Goal: Check status

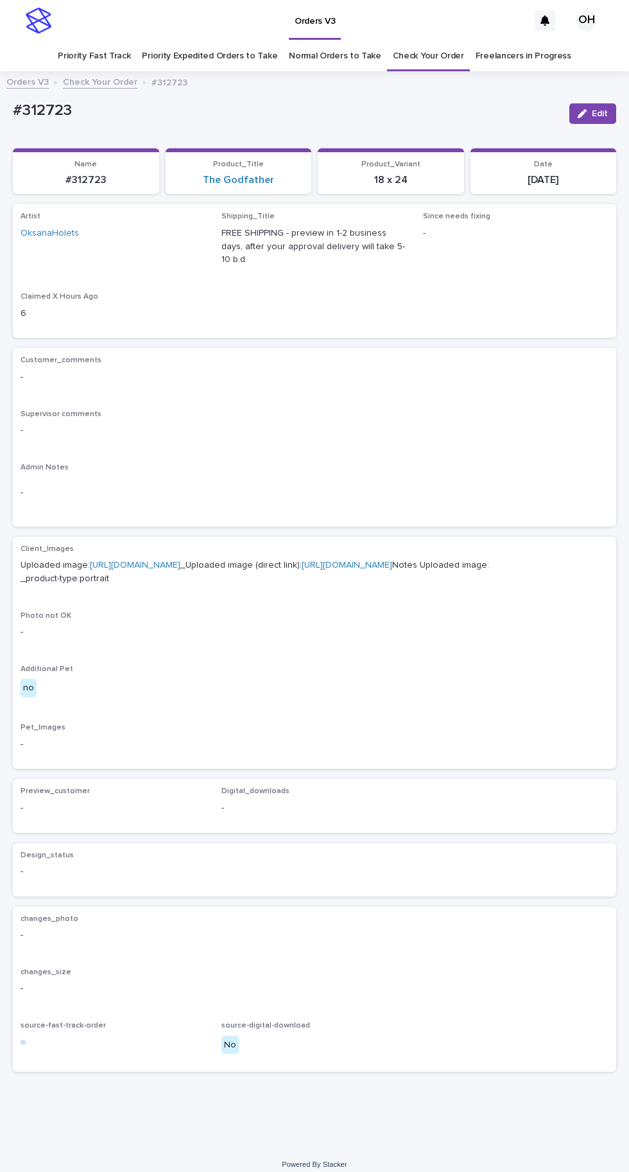
scroll to position [40, 0]
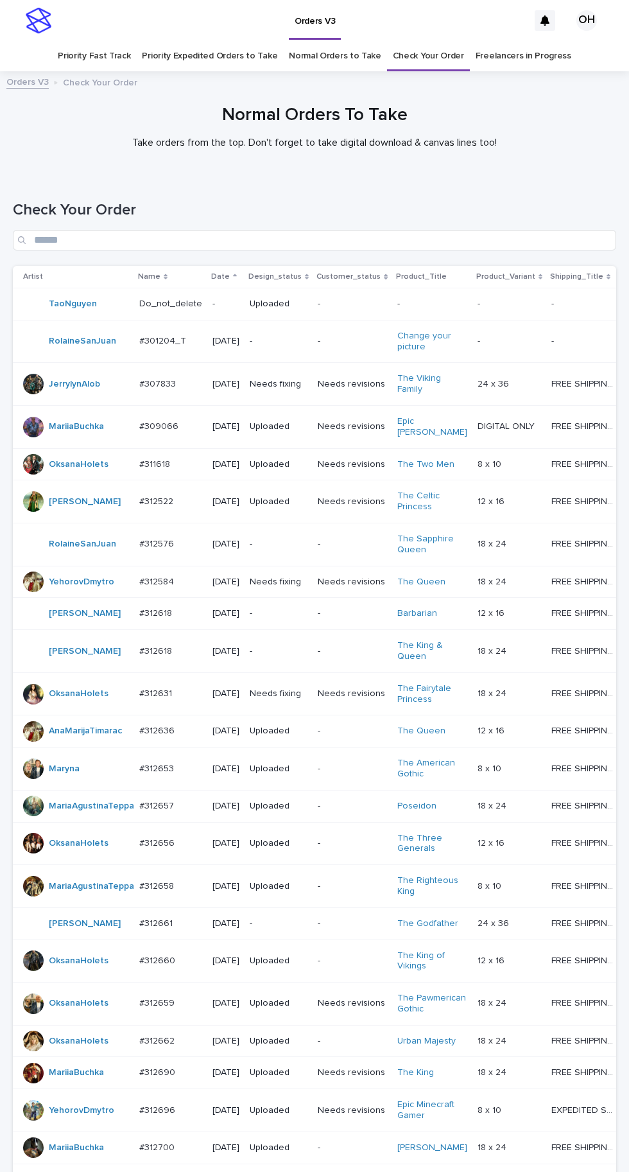
scroll to position [449, 0]
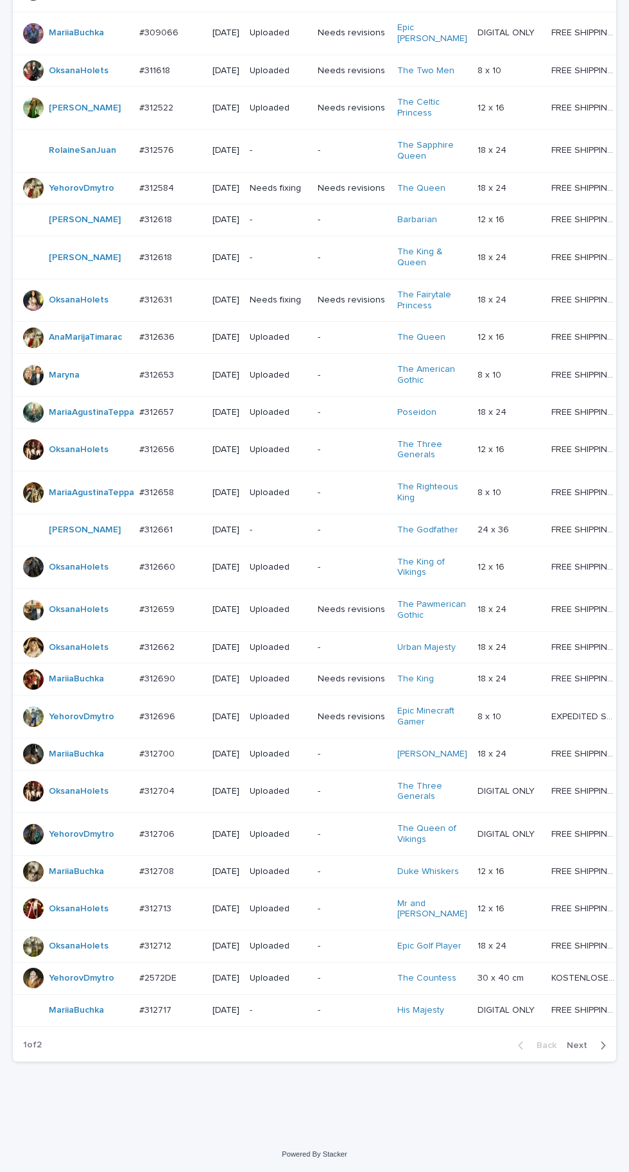
click at [600, 1051] on icon "button" at bounding box center [603, 1045] width 6 height 12
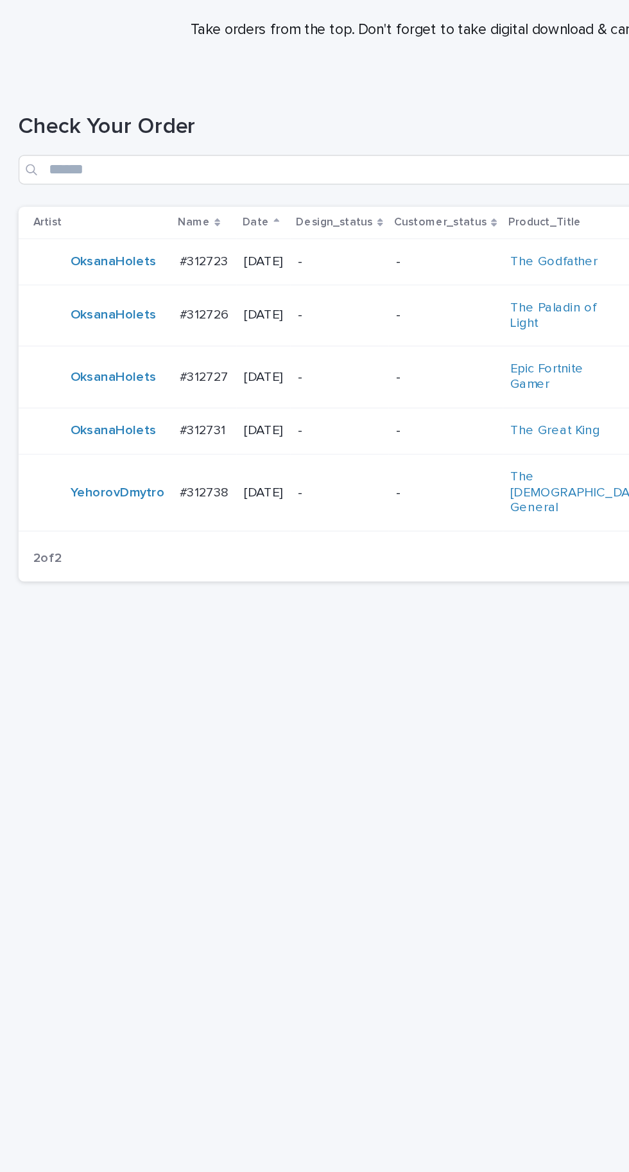
click at [169, 470] on p "[DATE]" at bounding box center [182, 464] width 27 height 11
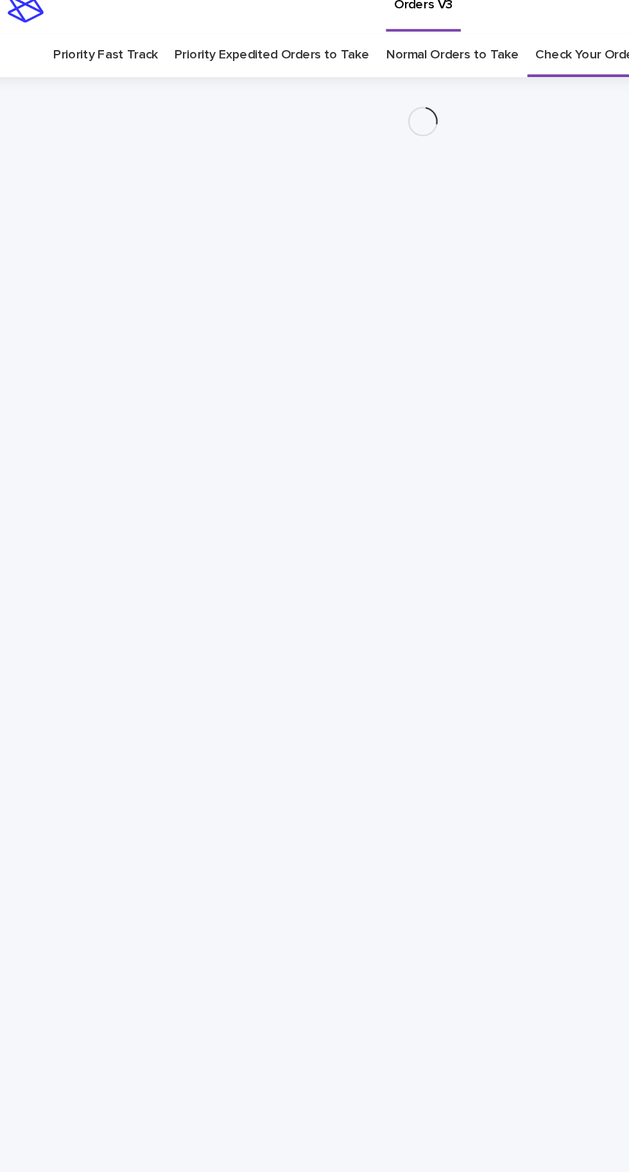
scroll to position [40, 0]
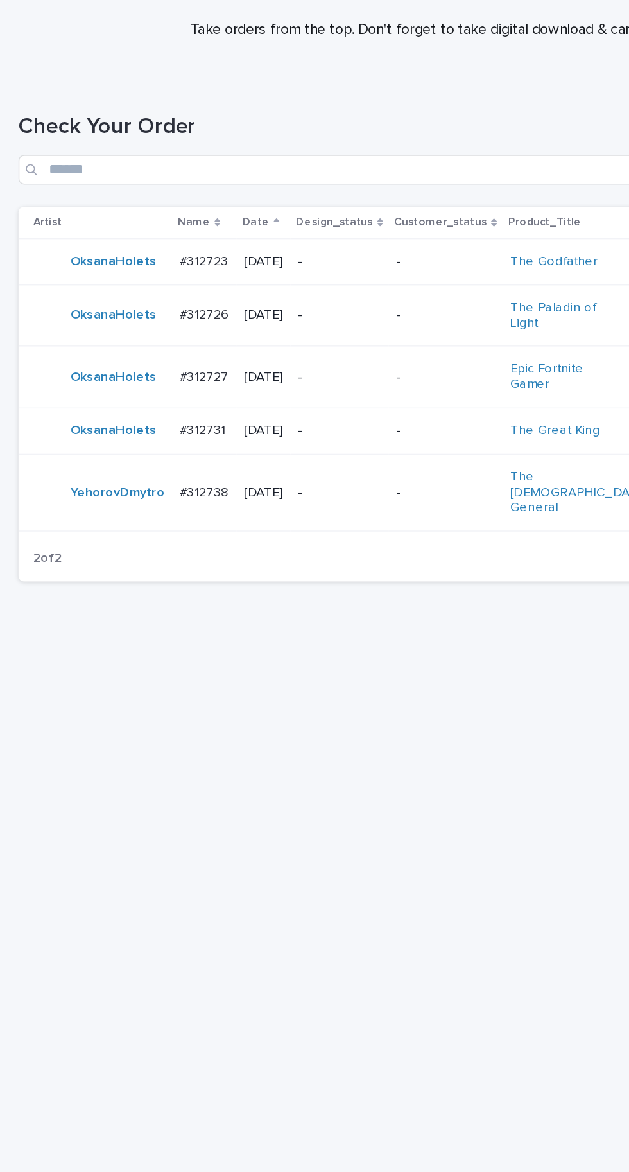
click at [164, 405] on td "[DATE]" at bounding box center [182, 421] width 37 height 32
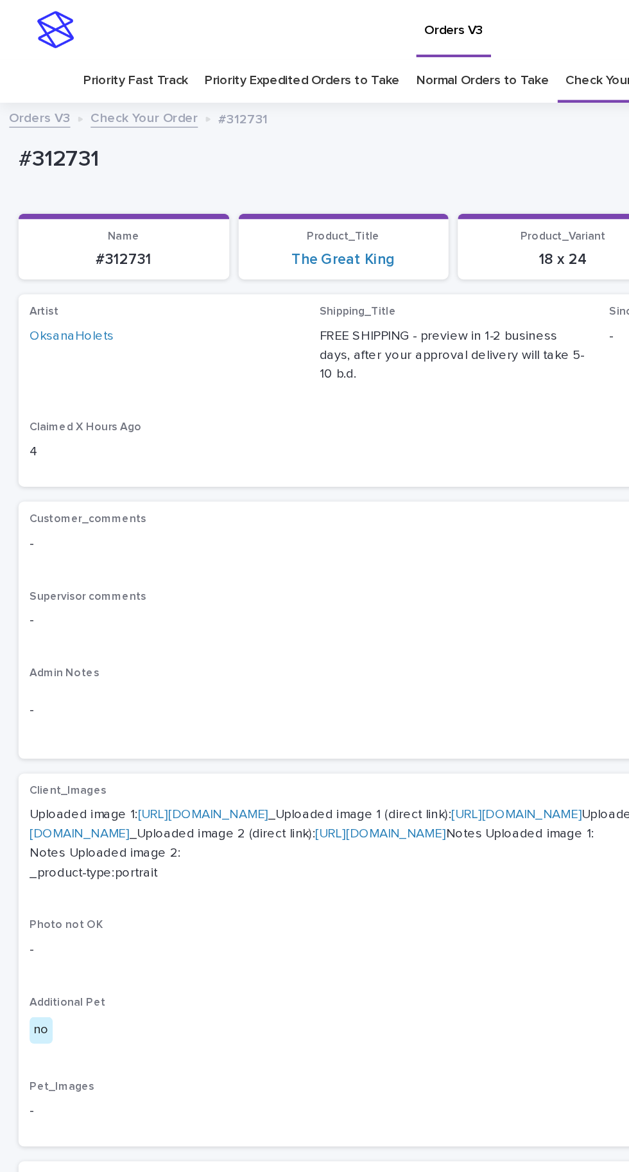
click at [186, 561] on link "[URL][DOMAIN_NAME]" at bounding box center [141, 565] width 91 height 9
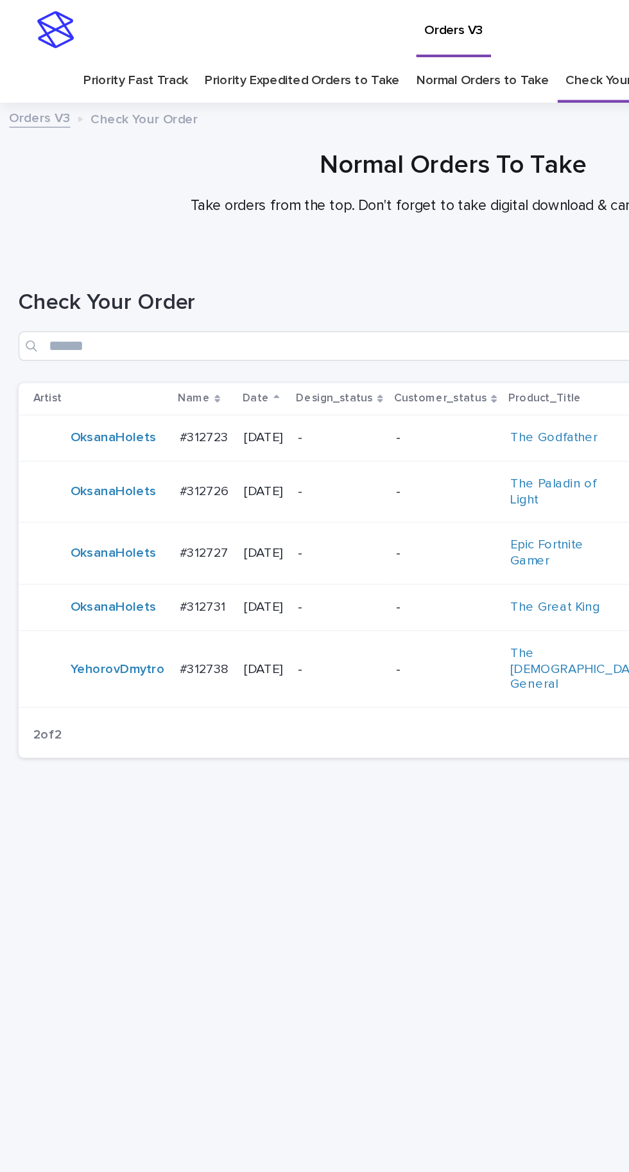
click at [134, 363] on td "#312727 #312727" at bounding box center [141, 384] width 45 height 43
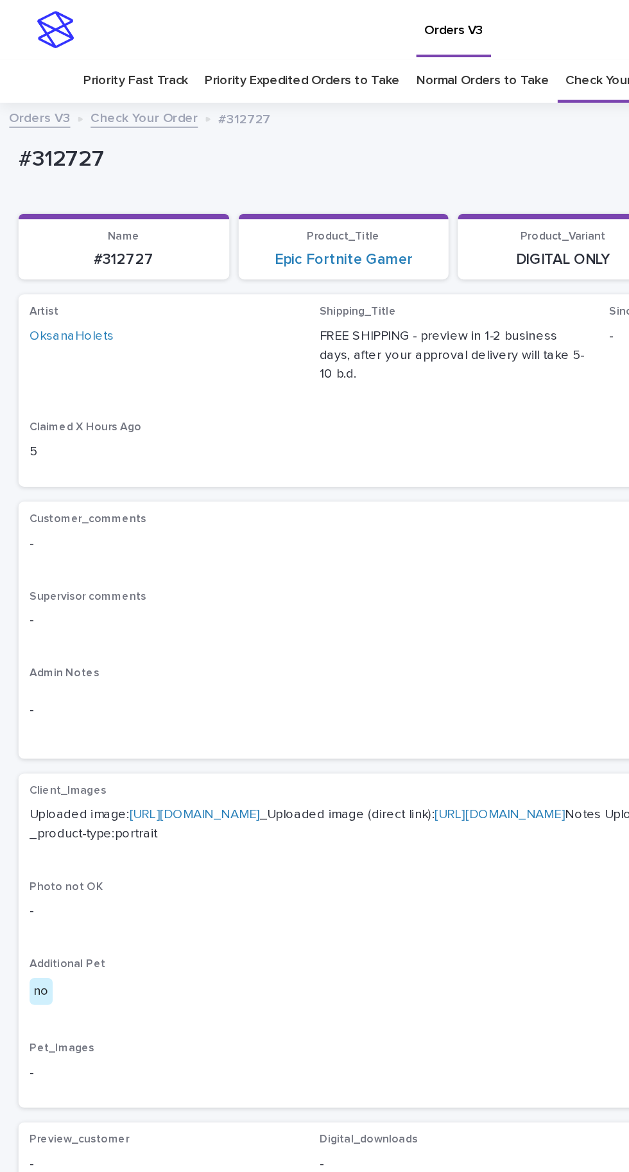
click at [180, 561] on link "[URL][DOMAIN_NAME]" at bounding box center [135, 565] width 91 height 9
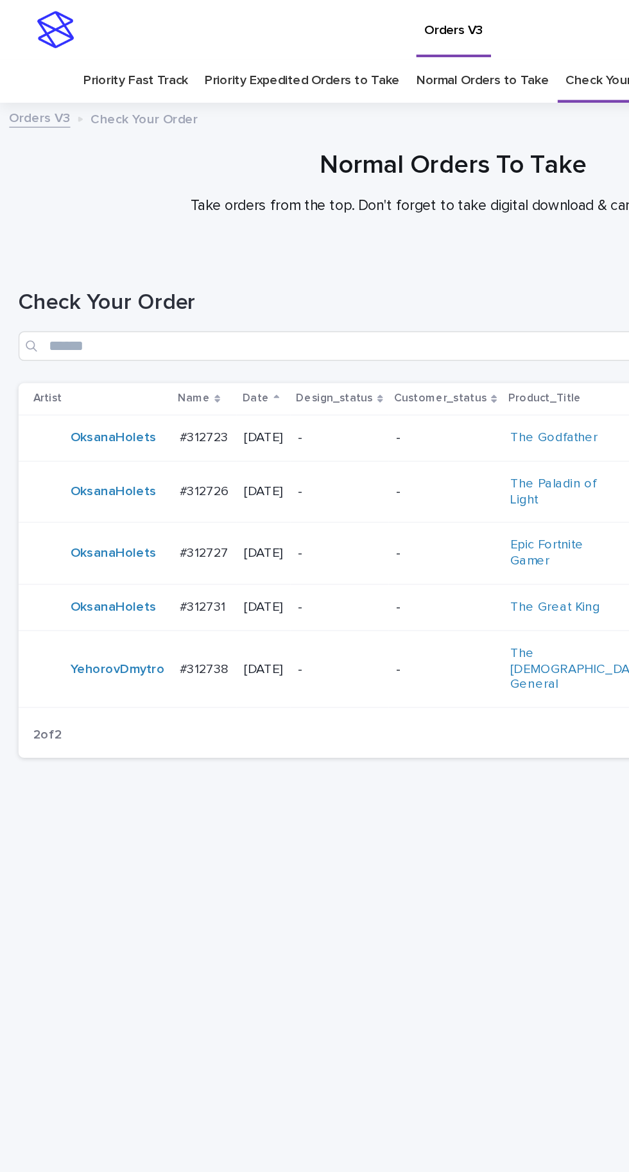
click at [144, 288] on td "#312723 #312723" at bounding box center [141, 304] width 45 height 32
click at [148, 333] on p "#312726" at bounding box center [143, 339] width 37 height 13
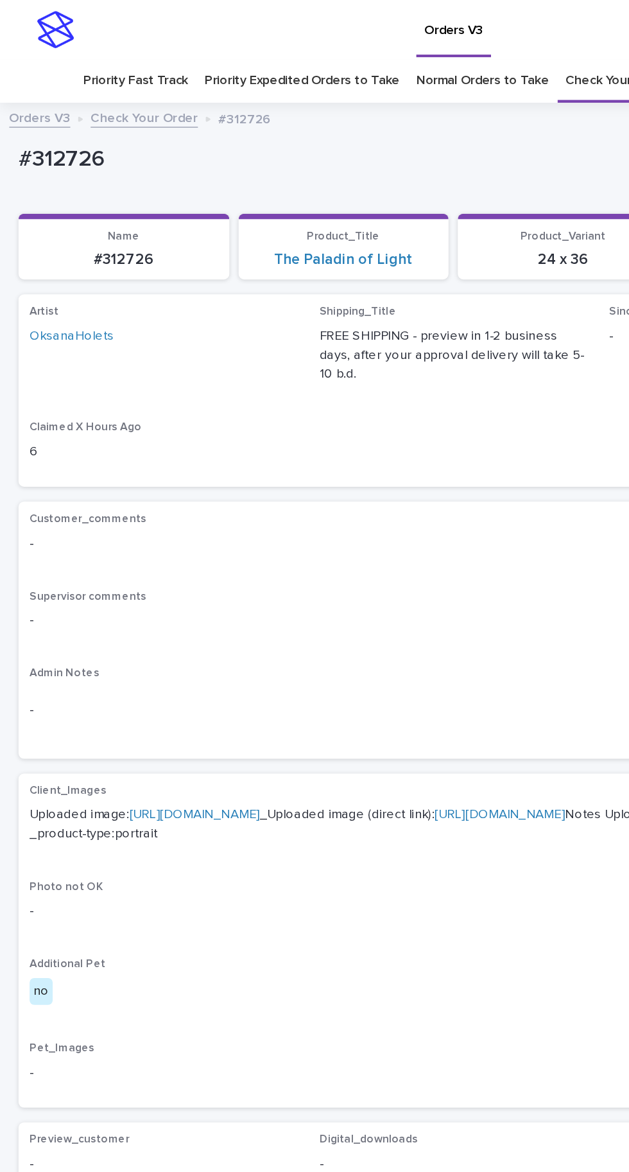
click at [180, 561] on link "[URL][DOMAIN_NAME]" at bounding box center [135, 565] width 91 height 9
